Goal: Check status: Check status

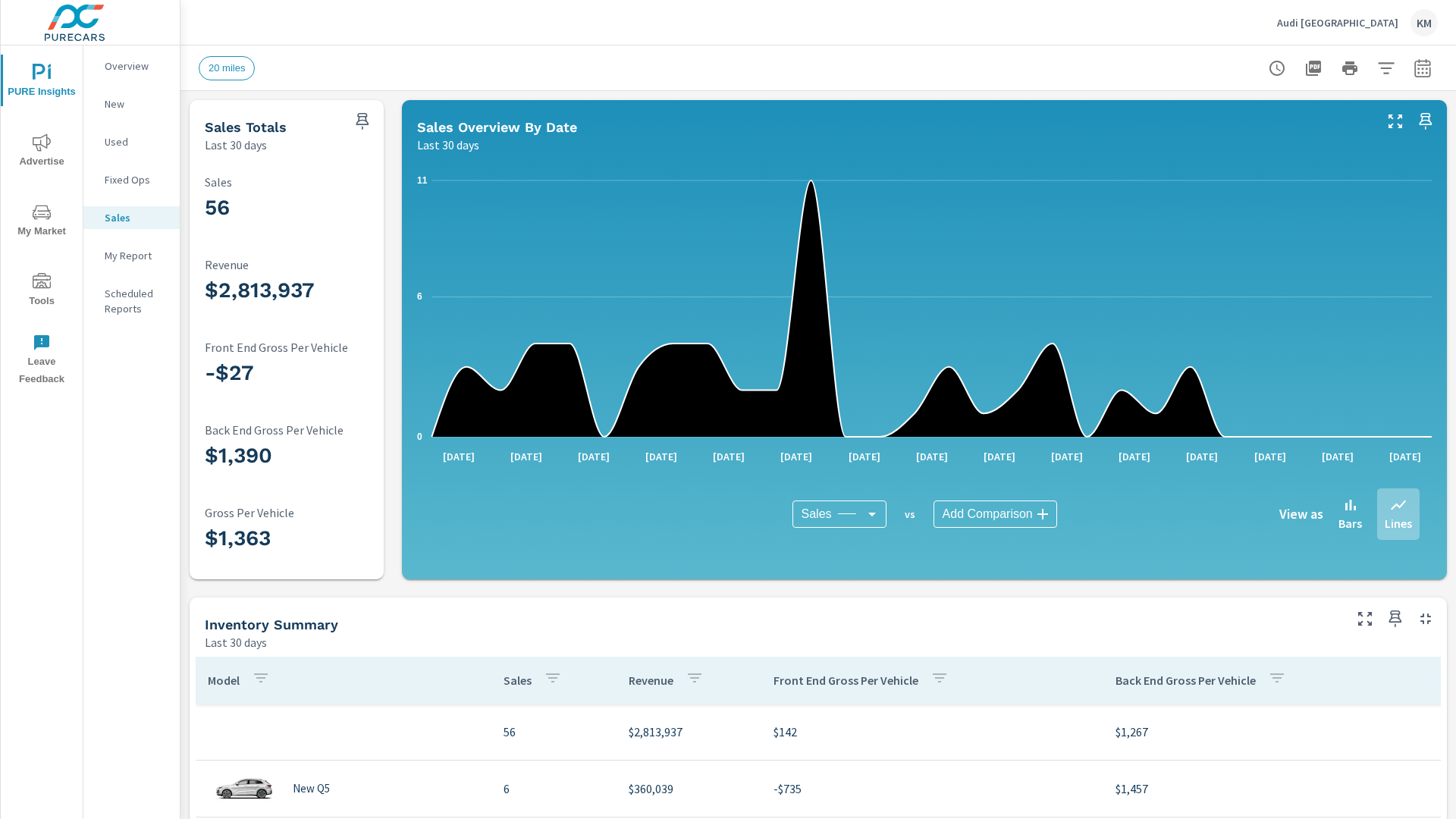
click at [1422, 67] on icon "button" at bounding box center [1422, 71] width 10 height 6
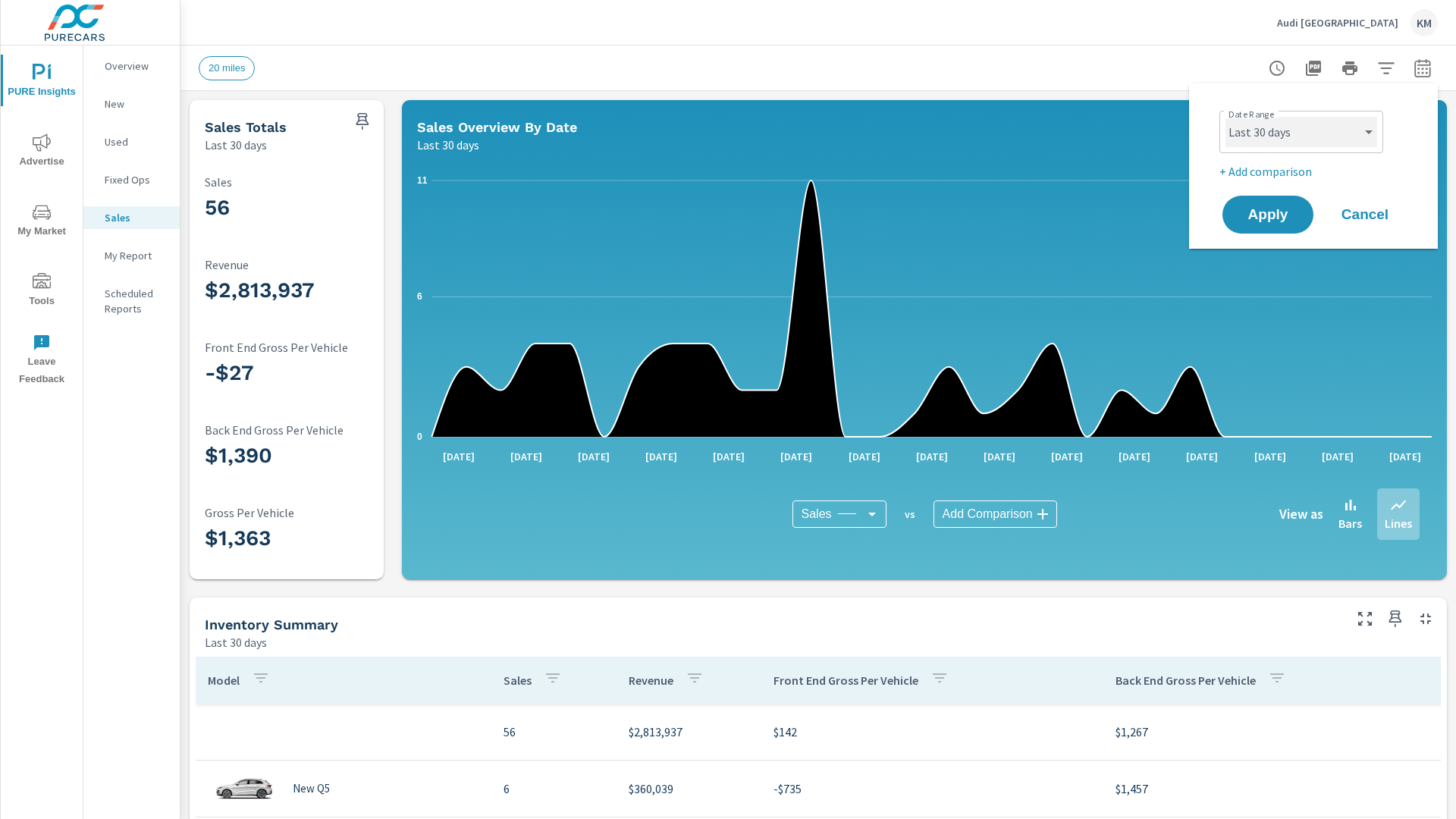
click at [1301, 132] on select "Custom [DATE] Last week Last 7 days Last 14 days Last 30 days Last 45 days Last…" at bounding box center [1301, 132] width 152 height 30
click at [1226, 117] on select "Custom [DATE] Last week Last 7 days Last 14 days Last 30 days Last 45 days Last…" at bounding box center [1301, 132] width 152 height 30
select select "Last 45 days"
click at [1268, 215] on span "Apply" at bounding box center [1268, 215] width 63 height 14
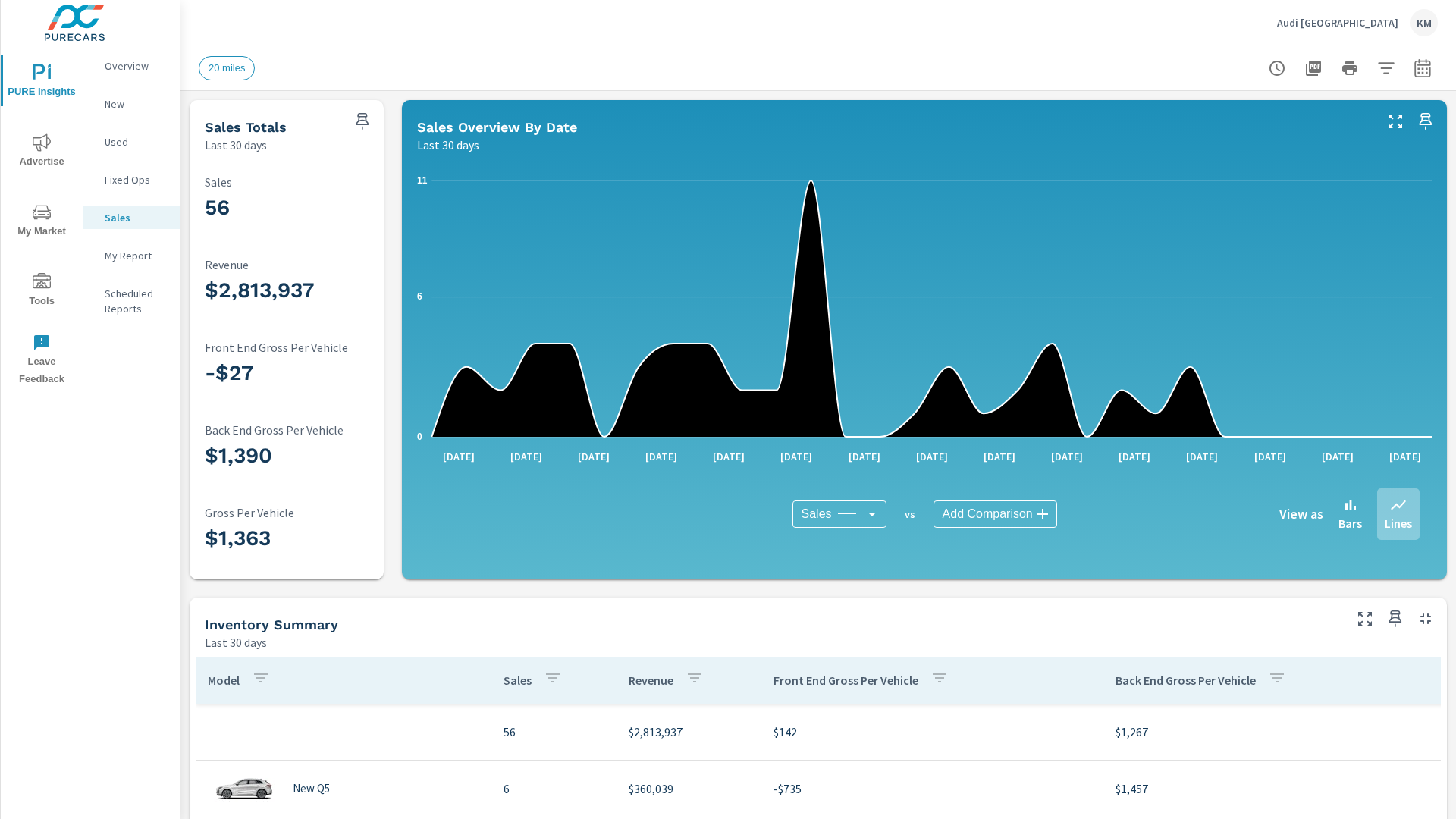
click at [1422, 67] on icon "button" at bounding box center [1422, 71] width 10 height 6
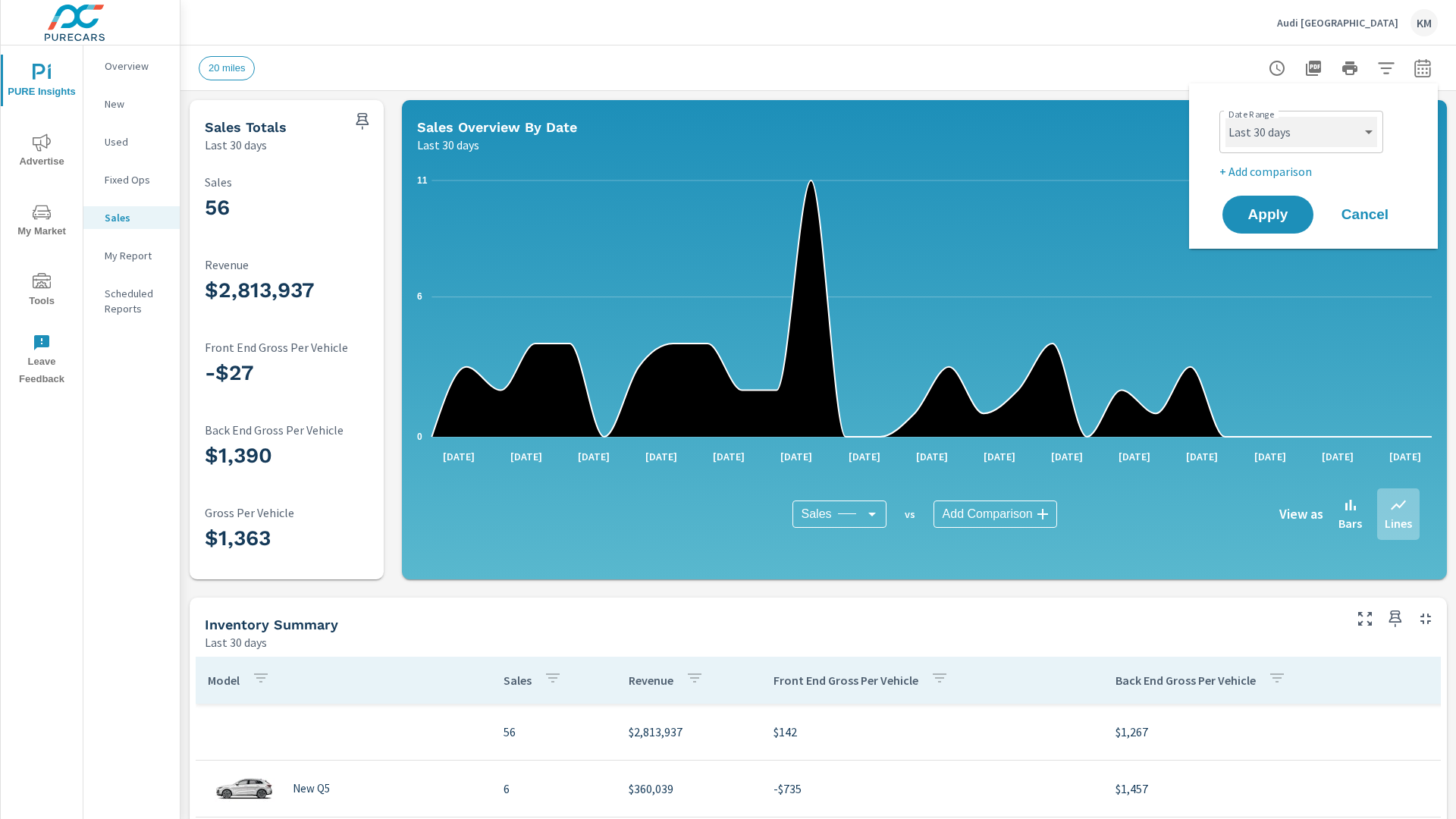
click at [1301, 132] on select "Custom [DATE] Last week Last 7 days Last 14 days Last 30 days Last 45 days Last…" at bounding box center [1301, 132] width 152 height 30
click at [1226, 117] on select "Custom [DATE] Last week Last 7 days Last 14 days Last 30 days Last 45 days Last…" at bounding box center [1301, 132] width 152 height 30
select select "Last 45 days"
click at [1268, 215] on span "Apply" at bounding box center [1268, 215] width 63 height 14
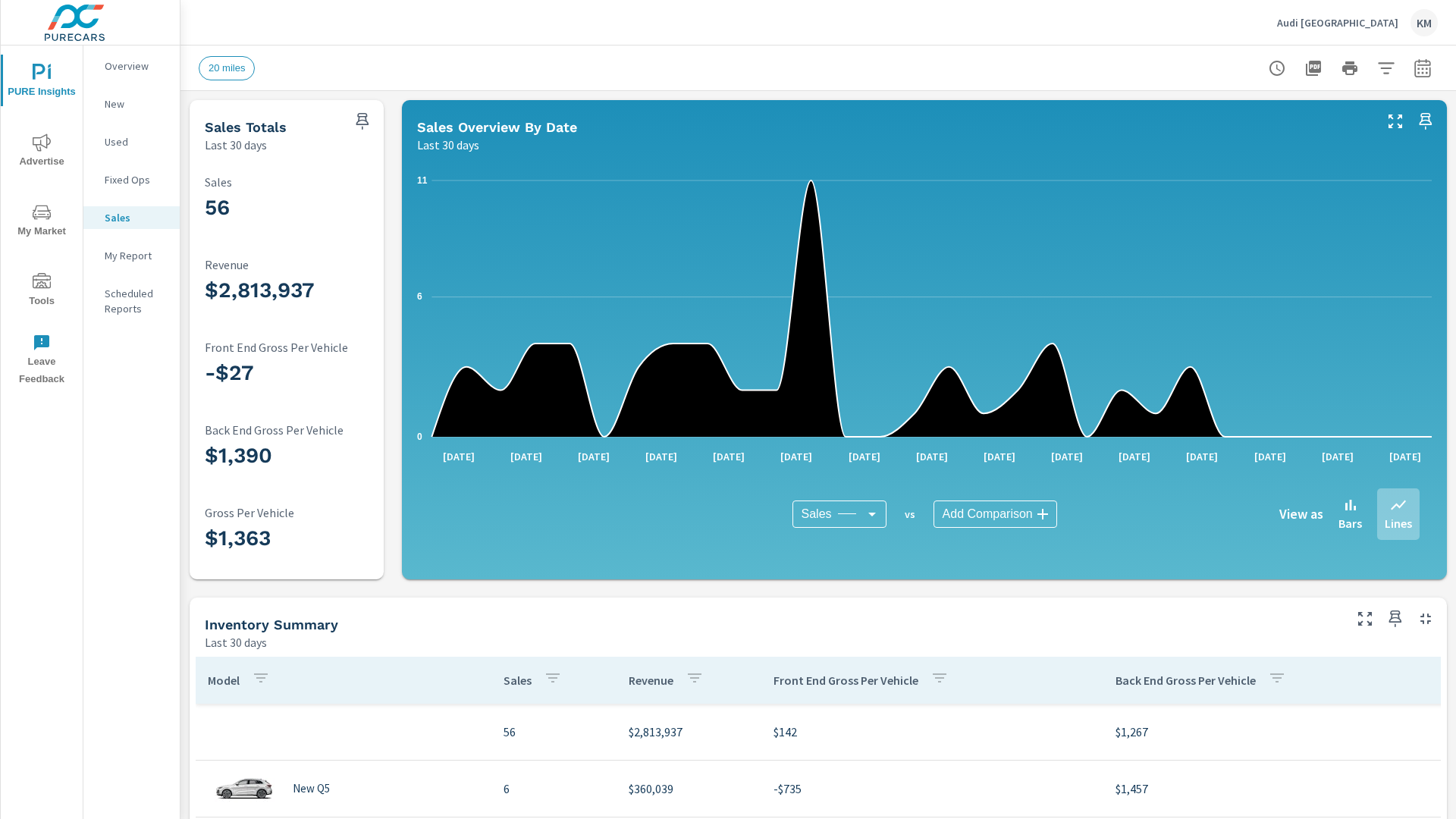
click at [1422, 67] on icon "button" at bounding box center [1422, 71] width 10 height 6
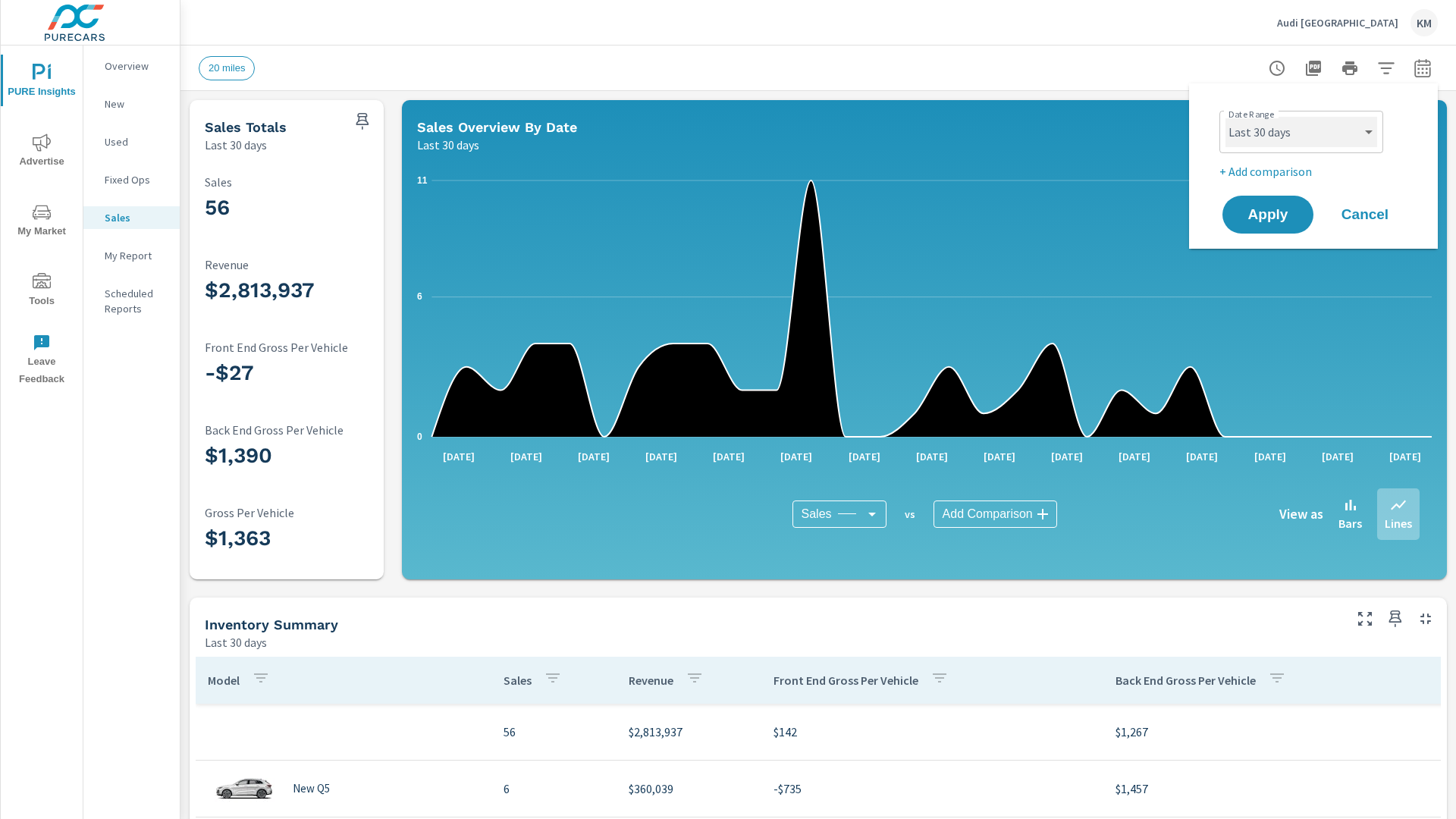
click at [1301, 132] on select "Custom [DATE] Last week Last 7 days Last 14 days Last 30 days Last 45 days Last…" at bounding box center [1301, 132] width 152 height 30
click at [1226, 117] on select "Custom [DATE] Last week Last 7 days Last 14 days Last 30 days Last 45 days Last…" at bounding box center [1301, 132] width 152 height 30
select select "Last 45 days"
click at [1268, 215] on span "Apply" at bounding box center [1268, 215] width 63 height 14
